Goal: Task Accomplishment & Management: Manage account settings

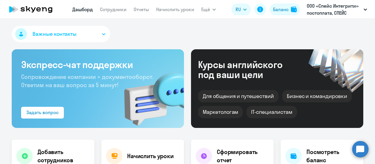
select select "30"
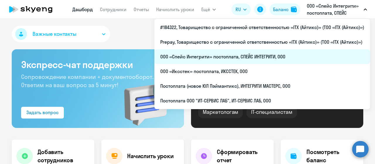
click at [245, 54] on li "ООО «Спейс Интегрити» постоплата, СПЕЙС ИНТЕГРИТИ, ООО" at bounding box center [261, 56] width 215 height 15
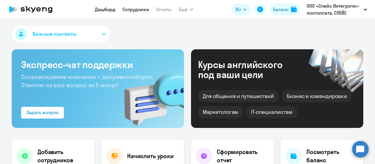
click at [133, 10] on link "Сотрудники" at bounding box center [135, 9] width 27 height 6
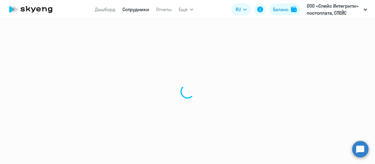
select select "30"
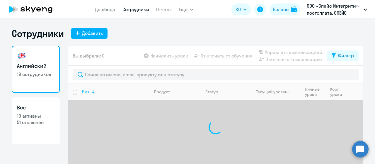
click at [92, 93] on div at bounding box center [93, 93] width 4 height 1
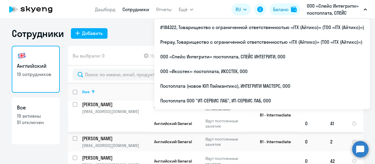
scroll to position [234, 0]
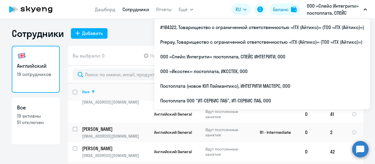
click at [129, 37] on div "Сотрудники Добавить" at bounding box center [187, 34] width 351 height 12
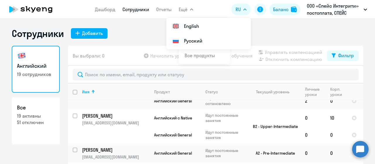
scroll to position [363, 0]
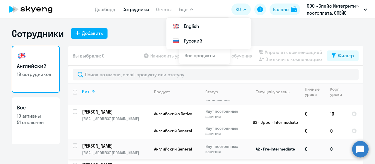
click at [120, 143] on td "[PERSON_NAME] [EMAIL_ADDRESS][DOMAIN_NAME]" at bounding box center [113, 148] width 72 height 19
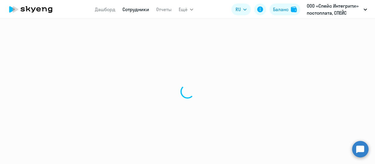
select select "english"
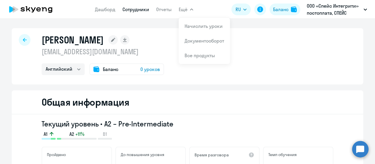
click at [113, 70] on span "Баланс" at bounding box center [111, 69] width 16 height 7
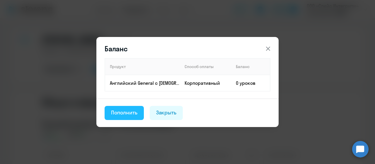
click at [124, 112] on div "Пополнить" at bounding box center [124, 113] width 26 height 8
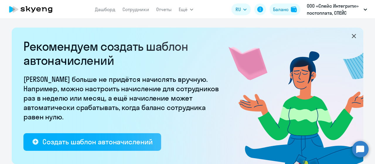
select select "10"
click at [351, 37] on icon at bounding box center [353, 35] width 7 height 7
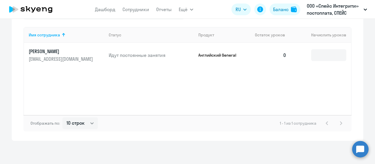
scroll to position [217, 0]
click at [327, 55] on input at bounding box center [328, 55] width 35 height 12
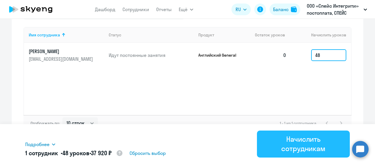
type input "48"
click at [303, 147] on div "Начислить сотрудникам" at bounding box center [303, 143] width 76 height 19
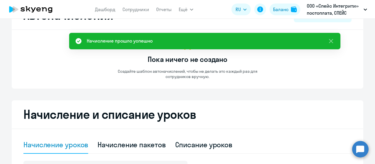
scroll to position [0, 0]
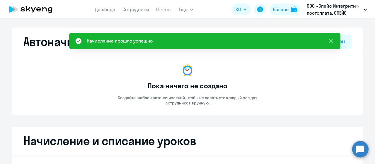
click at [45, 10] on icon at bounding box center [31, 9] width 52 height 15
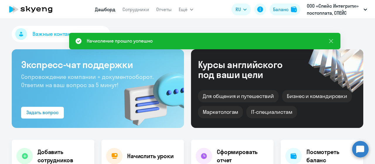
select select "30"
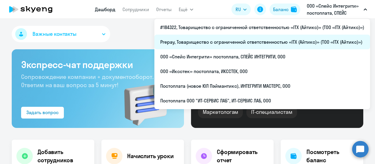
click at [273, 42] on li "Prepay, Товарищество с ограниченной ответственностью «ITX (Айтикс)» (ТОО «ITX (…" at bounding box center [261, 42] width 215 height 15
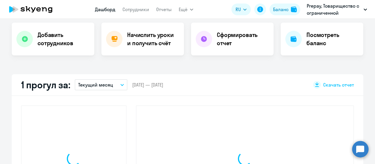
scroll to position [117, 0]
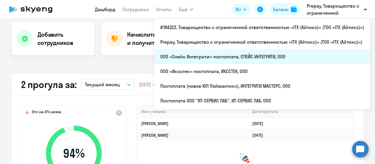
click at [255, 57] on li "ООО «Спейс Интегрити» постоплата, СПЕЙС ИНТЕГРИТИ, ООО" at bounding box center [261, 56] width 215 height 15
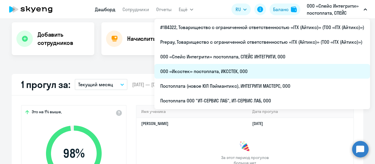
click at [274, 74] on li "ООО «Иксстек» постоплата, ИКССТЕК, ООО" at bounding box center [261, 71] width 215 height 15
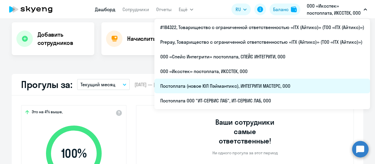
click at [282, 88] on li "Постоплата (новое ЮЛ Пэймантикс), ИНТЕГРИТИ МАСТЕРС, ООО" at bounding box center [261, 85] width 215 height 15
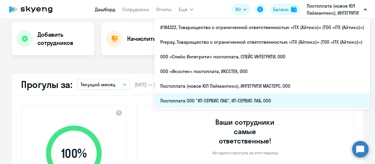
click at [268, 103] on li "Постоплата ООО "ИТ-СЕРВИС ЛАБ", ИТ-СЕРВИС ЛАБ, ООО" at bounding box center [261, 100] width 215 height 15
select select "30"
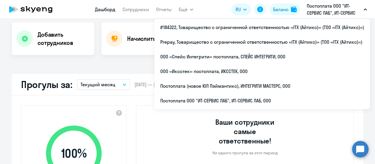
select select "30"
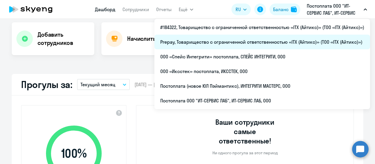
click at [271, 43] on li "Prepay, Товарищество с ограниченной ответственностью «ITX (Айтикс)» (ТОО «ITX (…" at bounding box center [261, 42] width 215 height 15
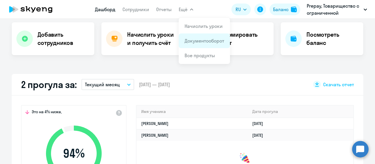
click at [199, 39] on link "Документооборот" at bounding box center [204, 41] width 40 height 6
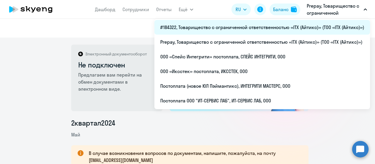
click at [307, 27] on li "#184322, Товарищество с ограниченной ответственностью «ITX (Айтикс)» (ТОО «ITX …" at bounding box center [261, 27] width 215 height 15
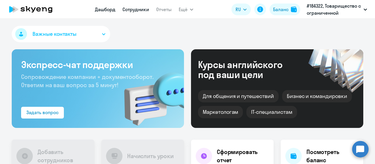
click at [127, 11] on link "Сотрудники" at bounding box center [135, 9] width 27 height 6
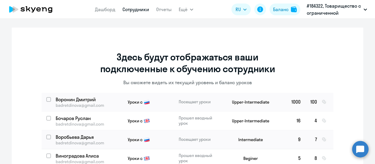
click at [47, 8] on icon at bounding box center [31, 9] width 52 height 15
